Goal: Task Accomplishment & Management: Use online tool/utility

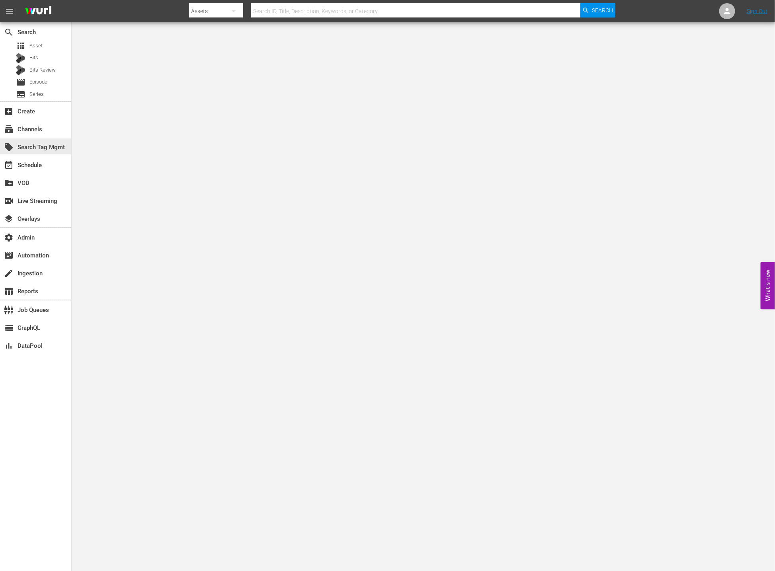
click at [33, 138] on div "local_offer Search Tag Mgmt" at bounding box center [35, 147] width 71 height 18
click at [46, 127] on div "subscriptions Channels" at bounding box center [35, 129] width 71 height 16
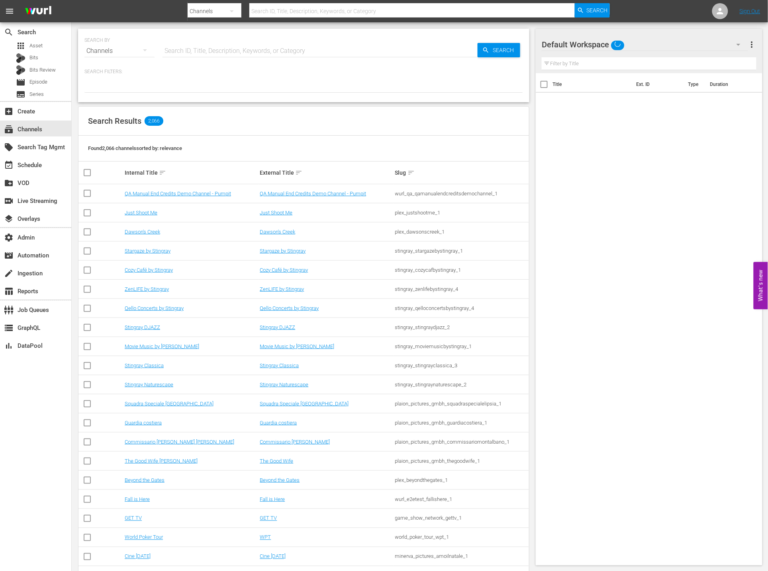
click at [178, 53] on input "text" at bounding box center [319, 50] width 315 height 19
paste input "Africanews"
type input "Africanews"
click at [497, 49] on span "Search" at bounding box center [504, 50] width 31 height 14
type input "Africanews"
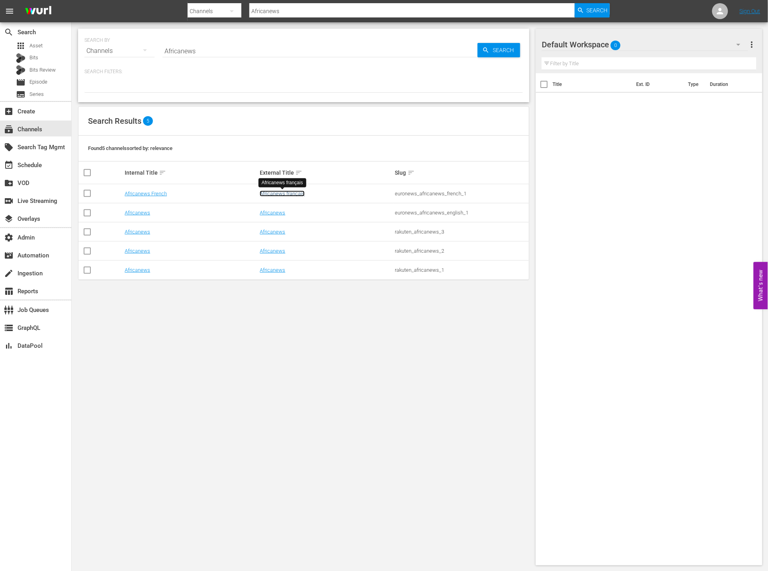
click at [273, 191] on link "Africanews français" at bounding box center [282, 194] width 45 height 6
click at [272, 210] on link "Africanews" at bounding box center [272, 213] width 25 height 6
click at [268, 230] on link "Africanews" at bounding box center [272, 232] width 25 height 6
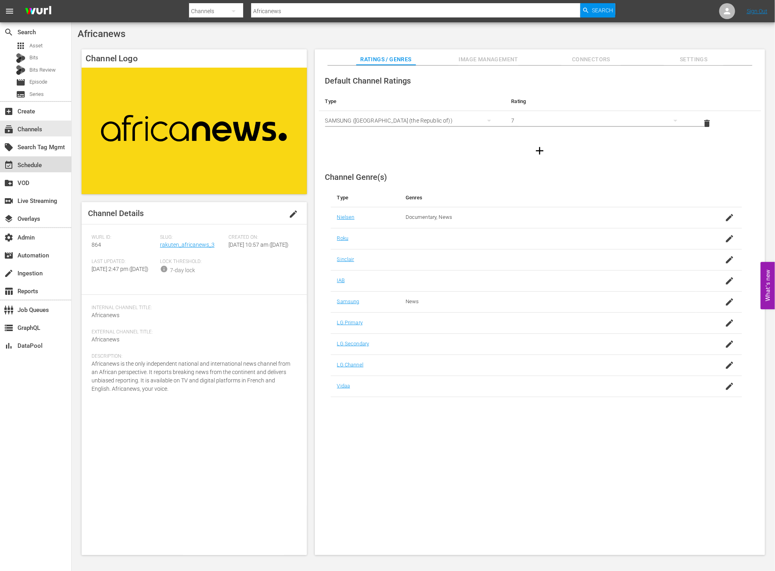
click at [48, 168] on div "event_available Schedule" at bounding box center [35, 164] width 71 height 16
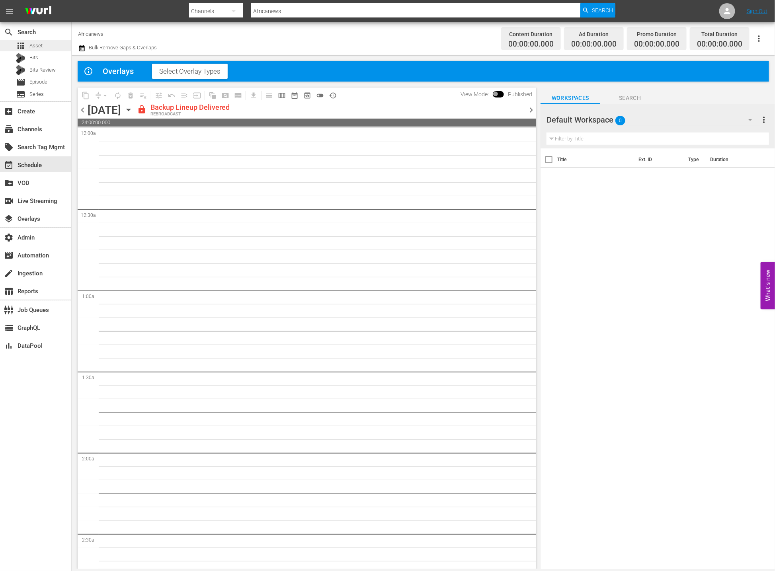
click at [55, 47] on div "apps Asset" at bounding box center [35, 45] width 71 height 11
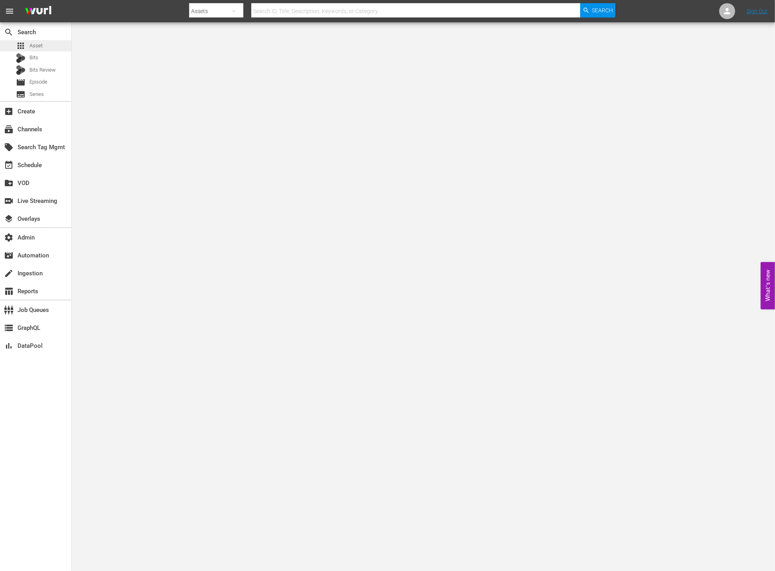
click at [53, 46] on div "apps Asset" at bounding box center [35, 45] width 71 height 11
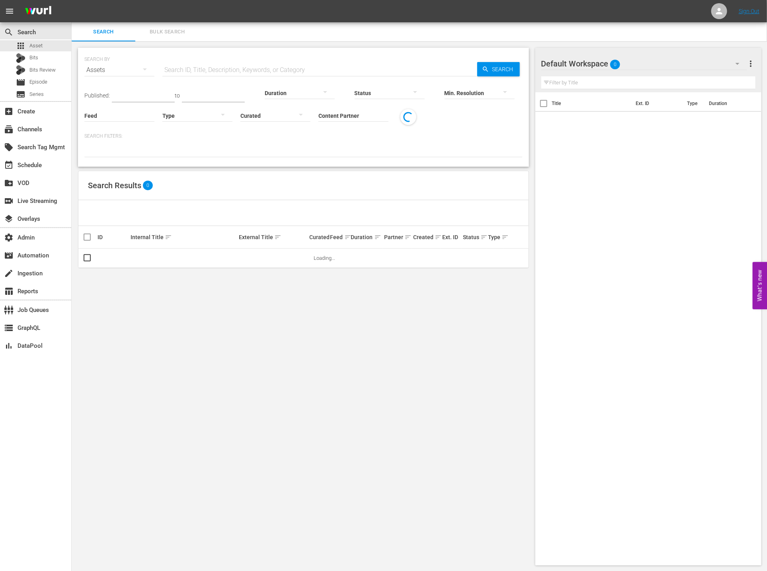
click at [206, 70] on input "text" at bounding box center [319, 70] width 315 height 19
paste input "Africanews"
type input "Africanews"
click at [43, 126] on div "subscriptions Channels" at bounding box center [22, 128] width 45 height 7
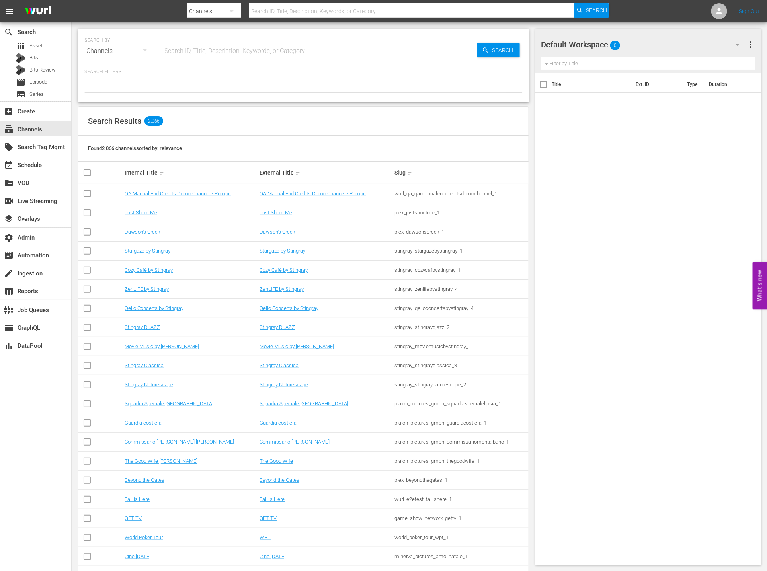
click at [204, 57] on hr at bounding box center [319, 57] width 315 height 0
click at [259, 47] on input "text" at bounding box center [319, 50] width 315 height 19
paste input "Africanews"
type input "Africanews"
click at [507, 51] on span "Search" at bounding box center [504, 50] width 31 height 14
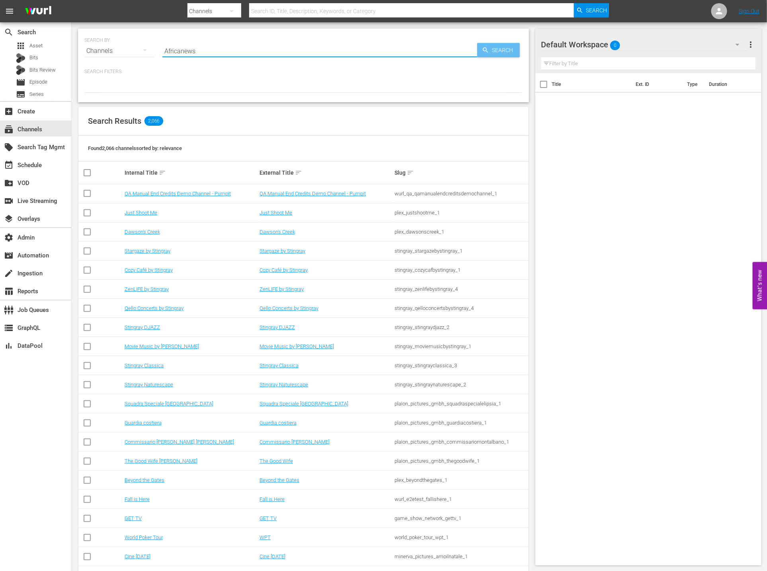
type input "Africanews"
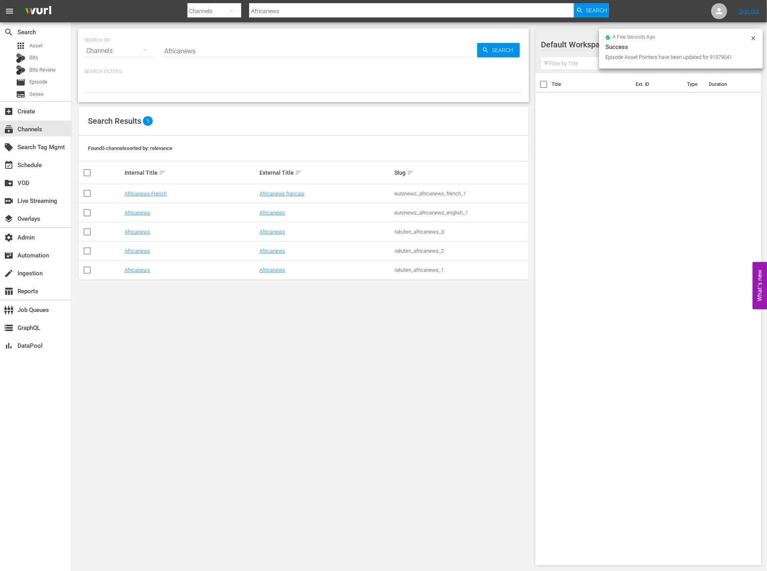
click at [280, 293] on div "SEARCH BY Search By Channels Search ID, Title, Description, Keywords, or Catego…" at bounding box center [304, 297] width 464 height 550
click at [39, 168] on div "event_available Schedule" at bounding box center [22, 163] width 45 height 7
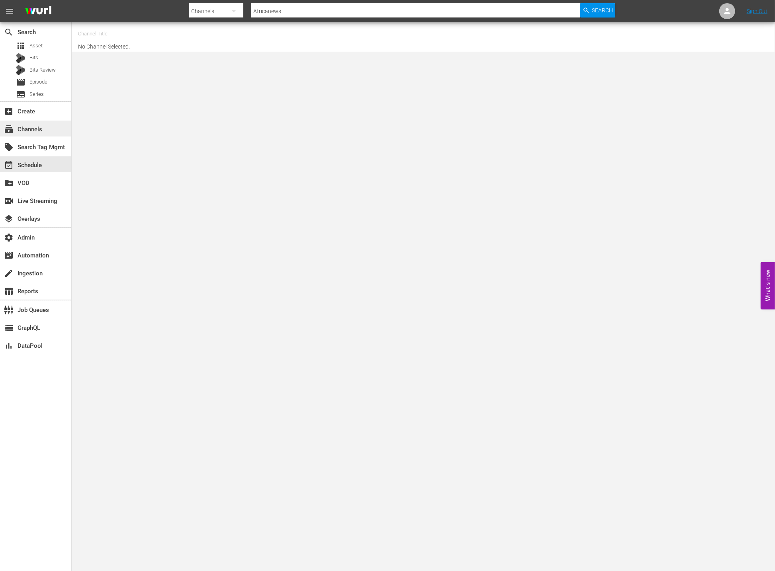
click at [46, 131] on div "subscriptions Channels" at bounding box center [35, 129] width 71 height 16
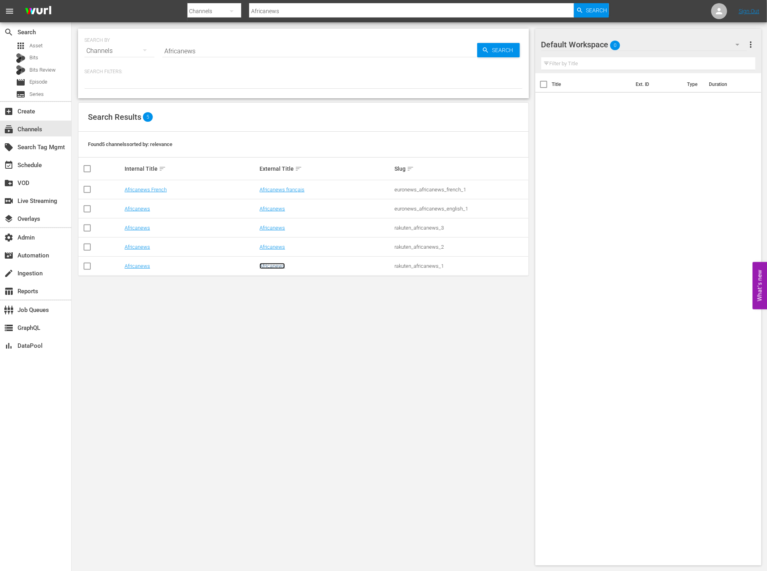
click at [285, 266] on link "Africanews" at bounding box center [272, 266] width 25 height 6
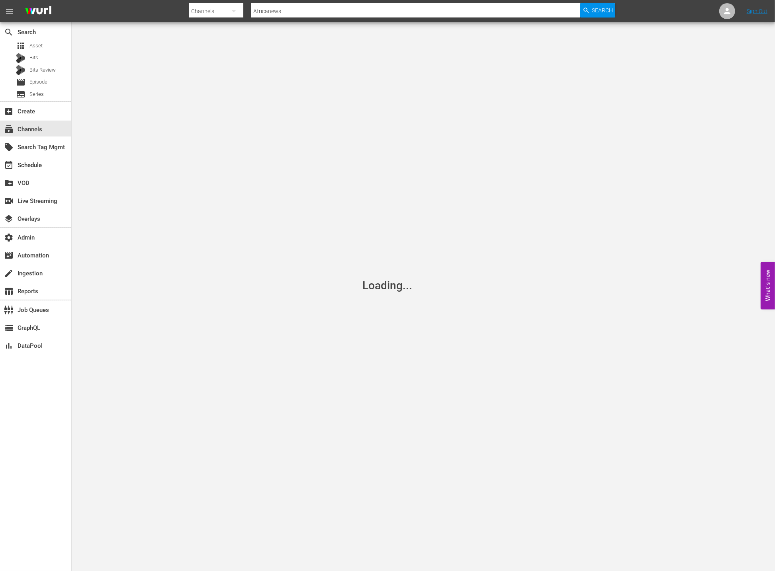
click at [273, 266] on div "Loading..." at bounding box center [387, 285] width 775 height 571
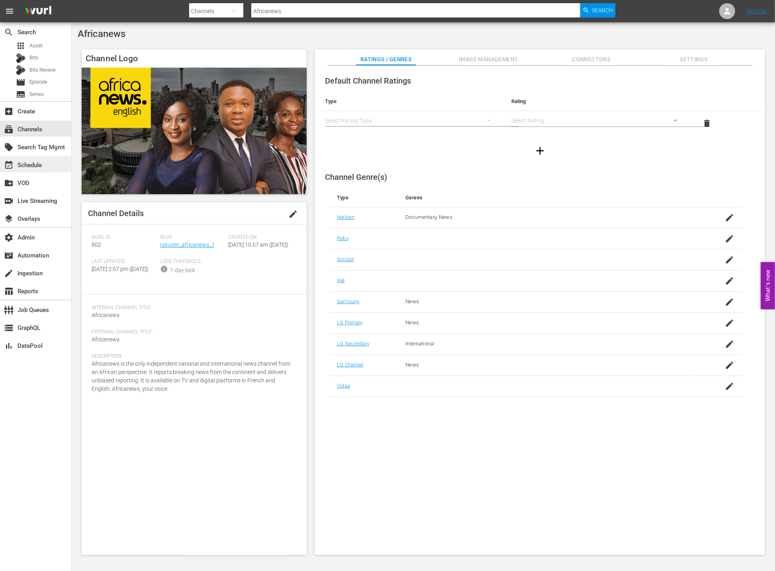
click at [31, 166] on div "event_available Schedule" at bounding box center [22, 163] width 45 height 7
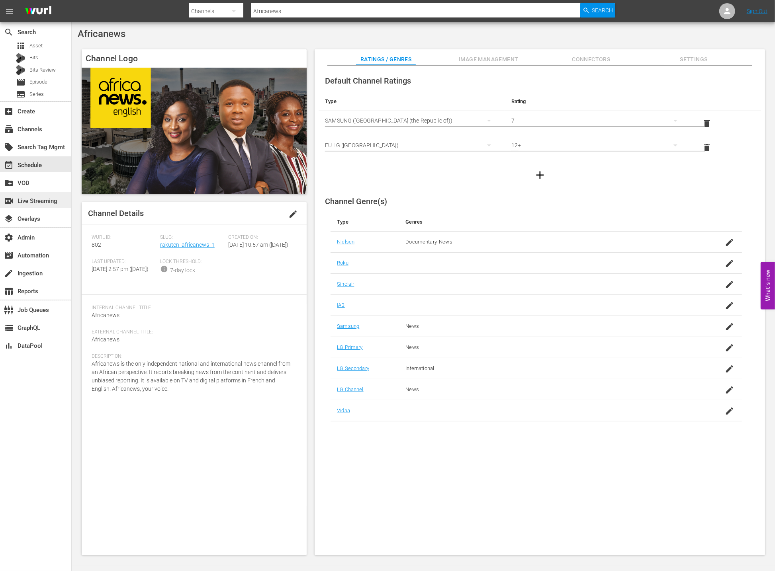
click at [43, 202] on div "switch_video Live Streaming" at bounding box center [22, 199] width 45 height 7
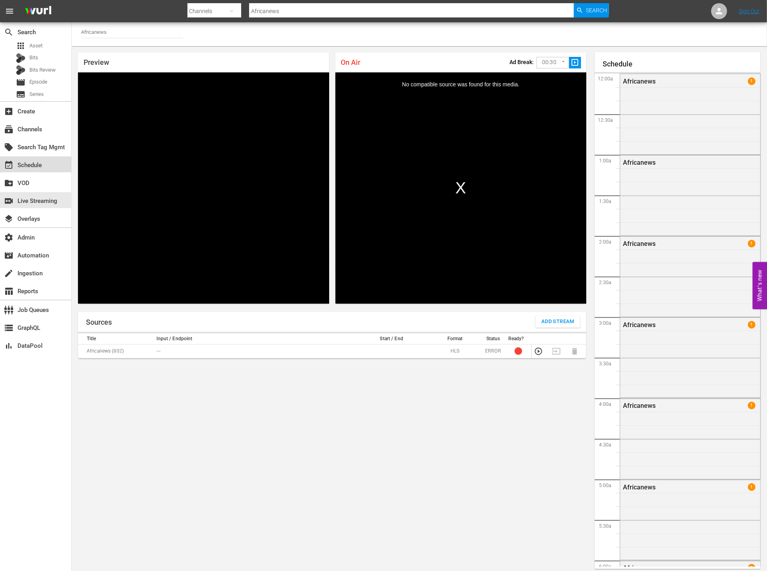
click at [39, 168] on div "event_available Schedule" at bounding box center [22, 163] width 45 height 7
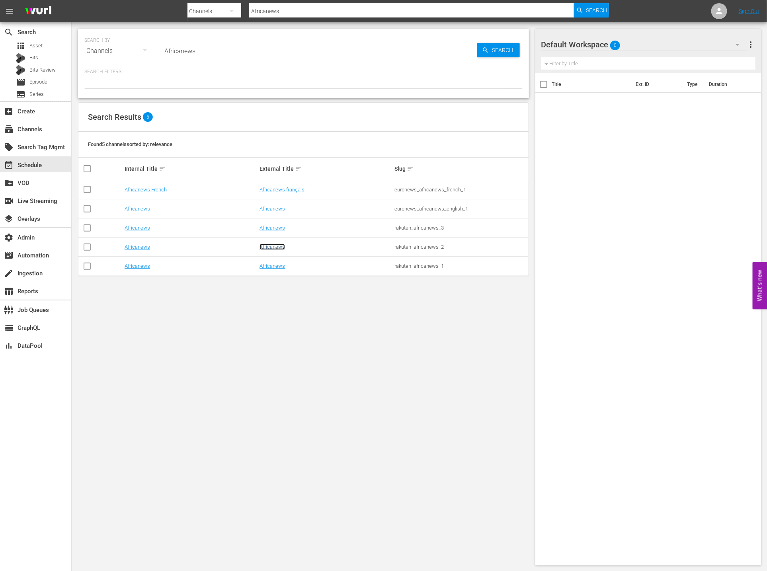
click at [272, 244] on link "Africanews" at bounding box center [272, 247] width 25 height 6
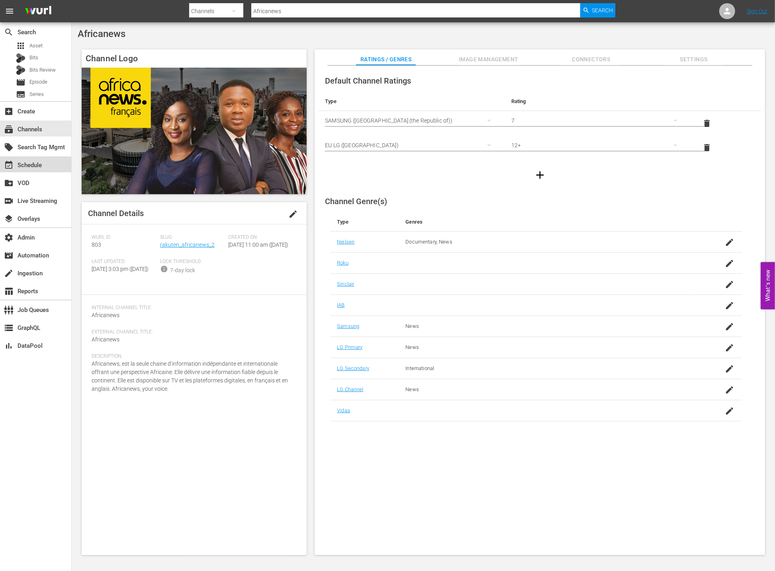
click at [42, 168] on div "event_available Schedule" at bounding box center [22, 163] width 45 height 7
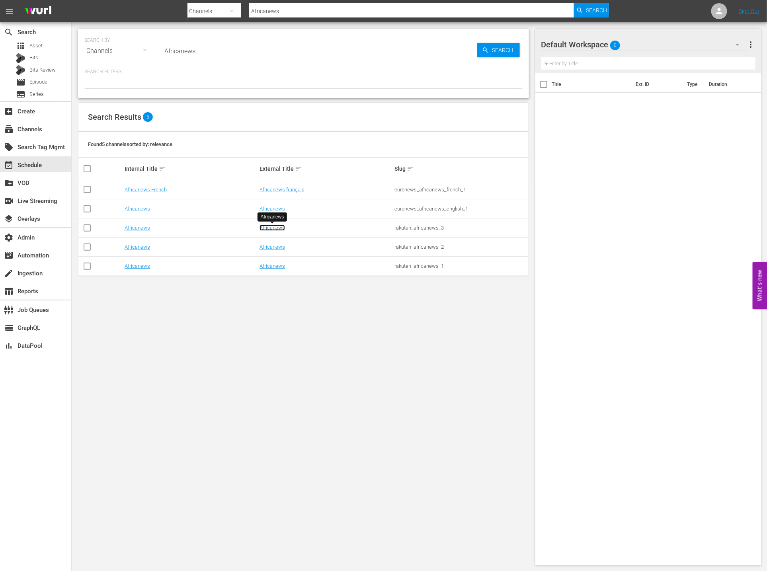
click at [278, 225] on link "Africanews" at bounding box center [272, 228] width 25 height 6
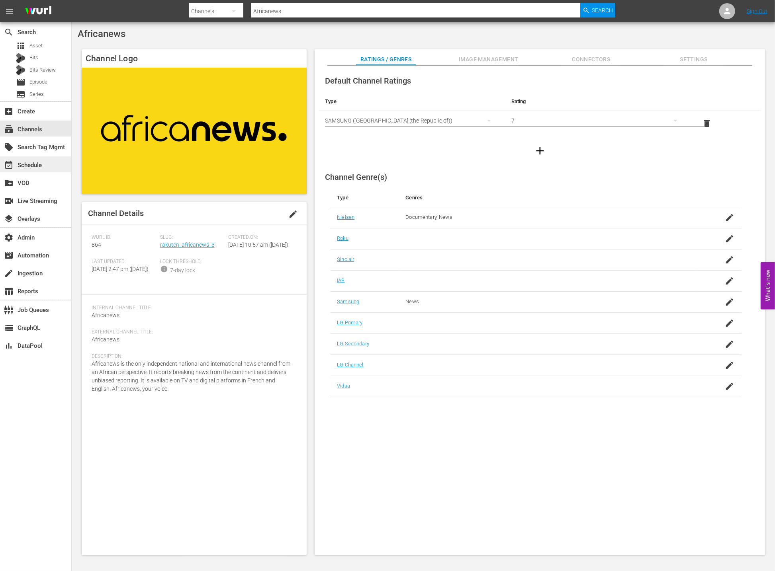
click at [53, 166] on div "event_available Schedule" at bounding box center [35, 164] width 71 height 16
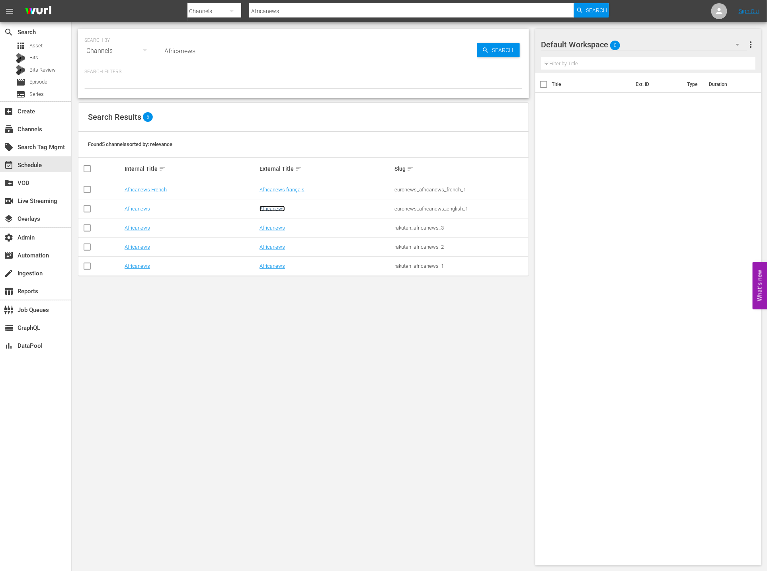
click at [270, 211] on link "Africanews" at bounding box center [272, 209] width 25 height 6
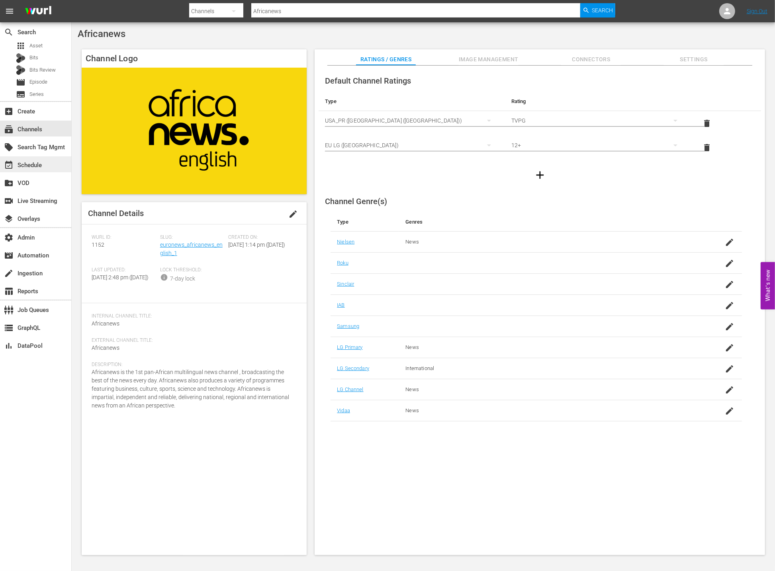
click at [39, 168] on div "event_available Schedule" at bounding box center [22, 163] width 45 height 7
